Goal: Register for event/course

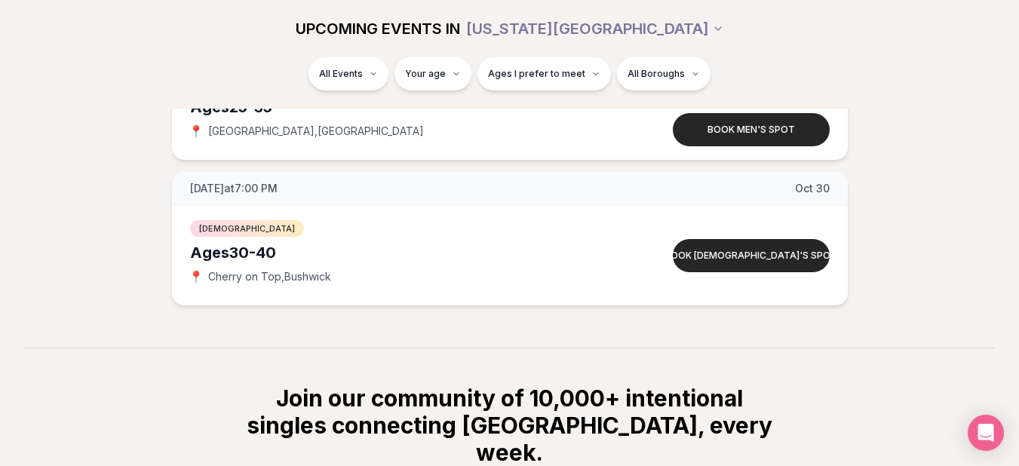
scroll to position [9038, 0]
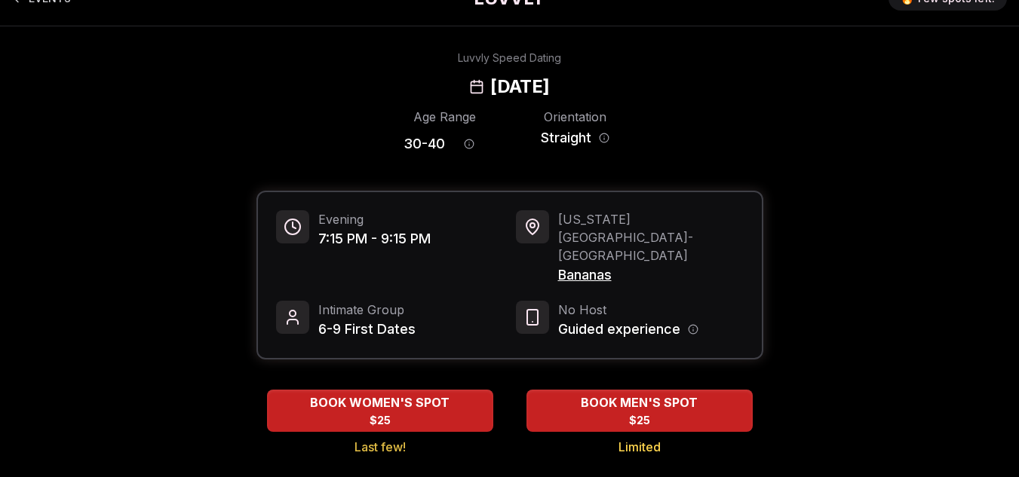
scroll to position [30, 0]
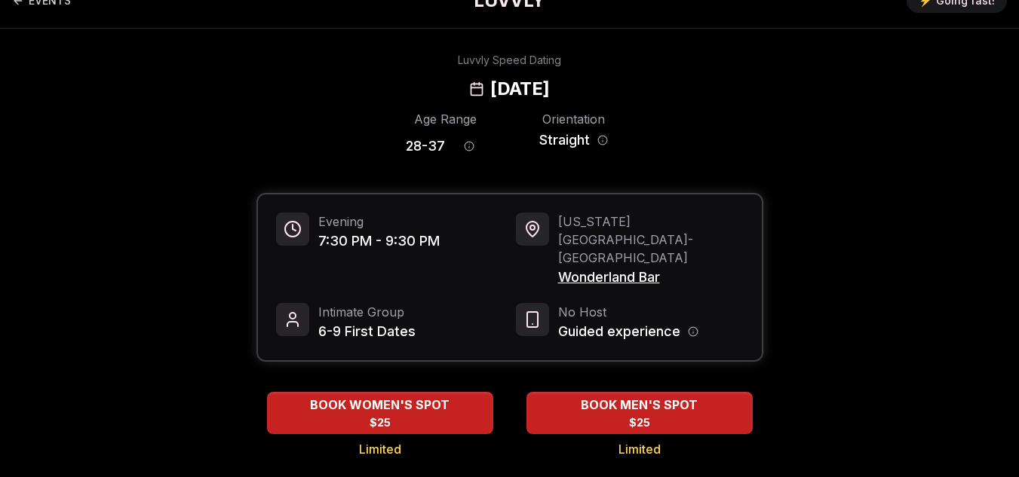
scroll to position [30, 0]
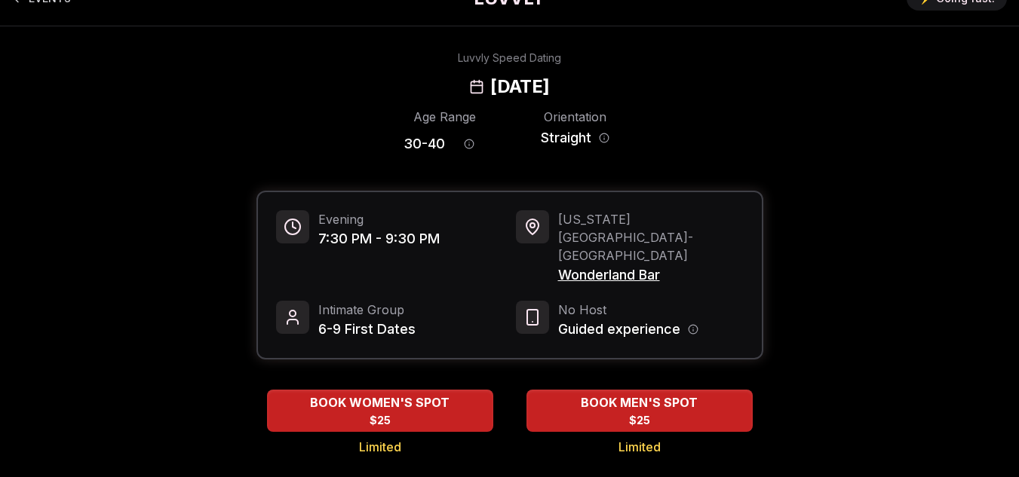
scroll to position [30, 0]
